Goal: Entertainment & Leisure: Consume media (video, audio)

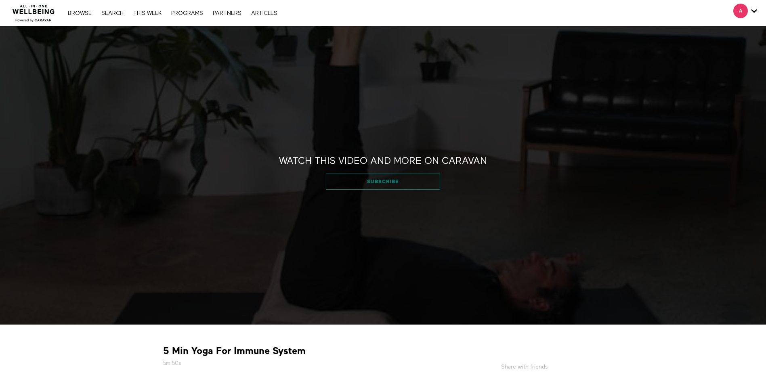
click at [386, 183] on link "Subscribe" at bounding box center [383, 182] width 114 height 16
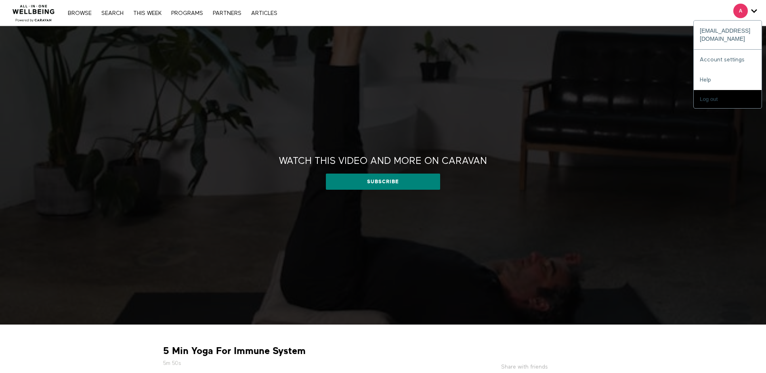
click at [741, 11] on span "Secondary" at bounding box center [740, 11] width 15 height 15
drag, startPoint x: 743, startPoint y: 16, endPoint x: 750, endPoint y: 9, distance: 10.0
click at [750, 9] on div "A" at bounding box center [745, 11] width 24 height 15
click at [754, 13] on icon "Secondary" at bounding box center [754, 11] width 6 height 12
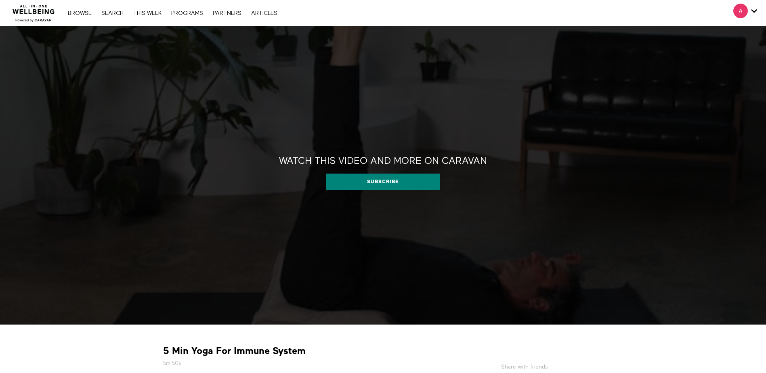
click at [736, 19] on div "A abbyk@opnhc.com Account settings Help Log out" at bounding box center [745, 13] width 36 height 26
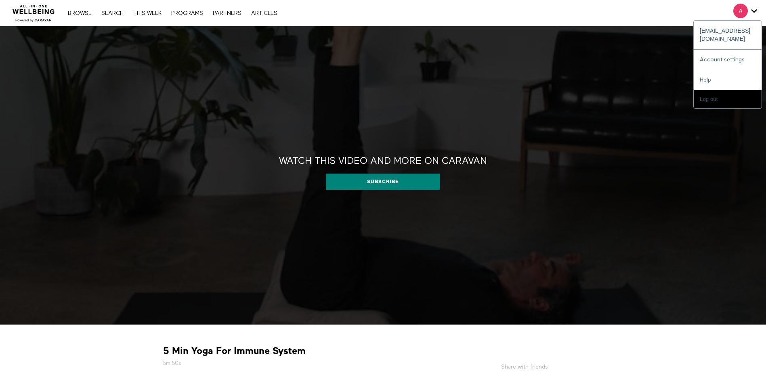
click at [737, 12] on span "Secondary" at bounding box center [740, 11] width 15 height 15
click at [737, 15] on span "Secondary" at bounding box center [740, 11] width 15 height 15
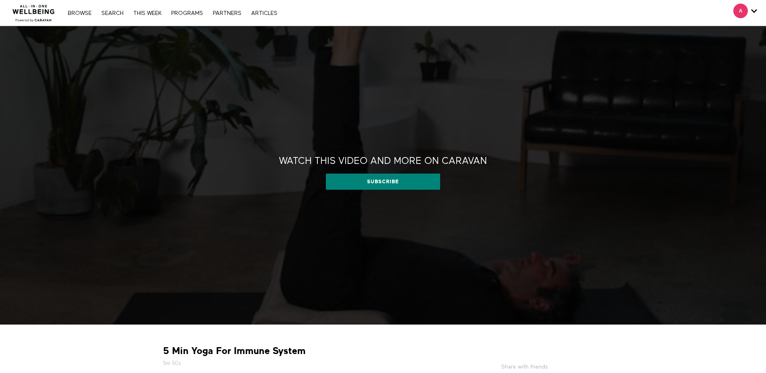
click at [737, 26] on div "Watch this video and more on CARAVAN Watch this video and more on CARAVAN Subsc…" at bounding box center [383, 175] width 766 height 298
